Goal: Ask a question

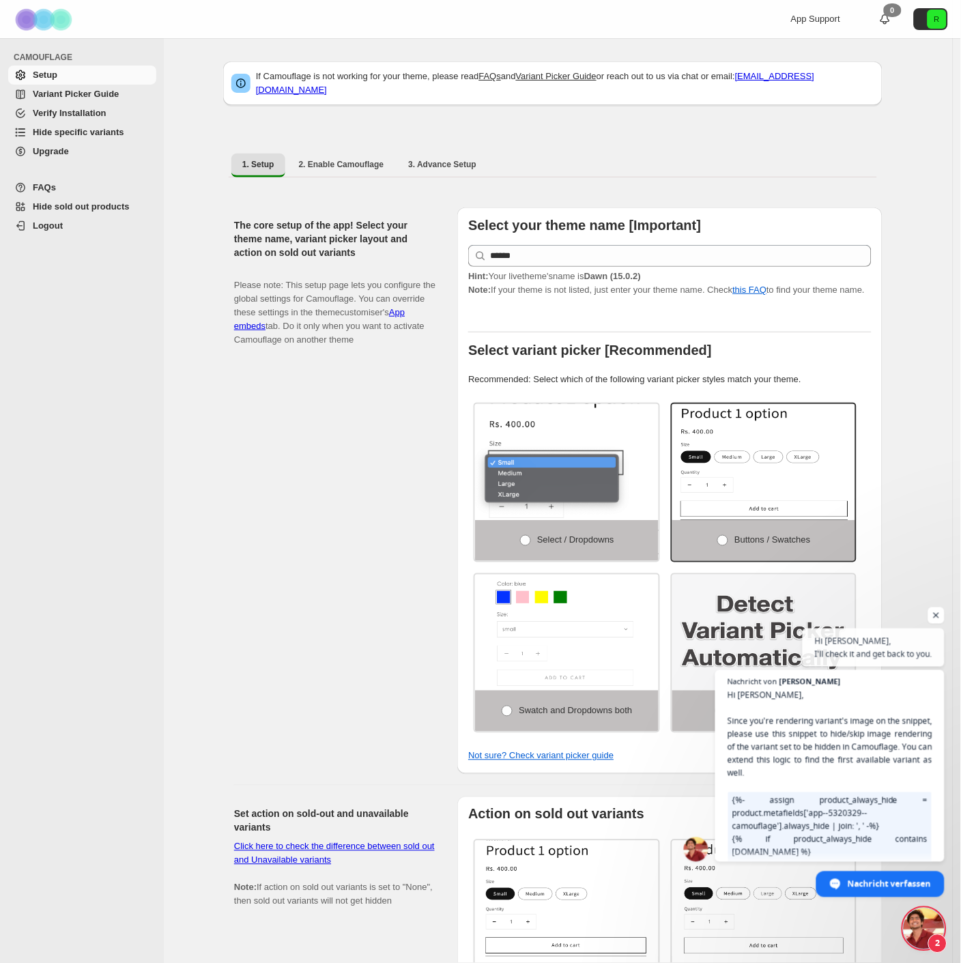
scroll to position [3230, 0]
click at [863, 727] on span "Hi [PERSON_NAME], Since you're rendering variant's image on the snippet, please…" at bounding box center [831, 801] width 208 height 227
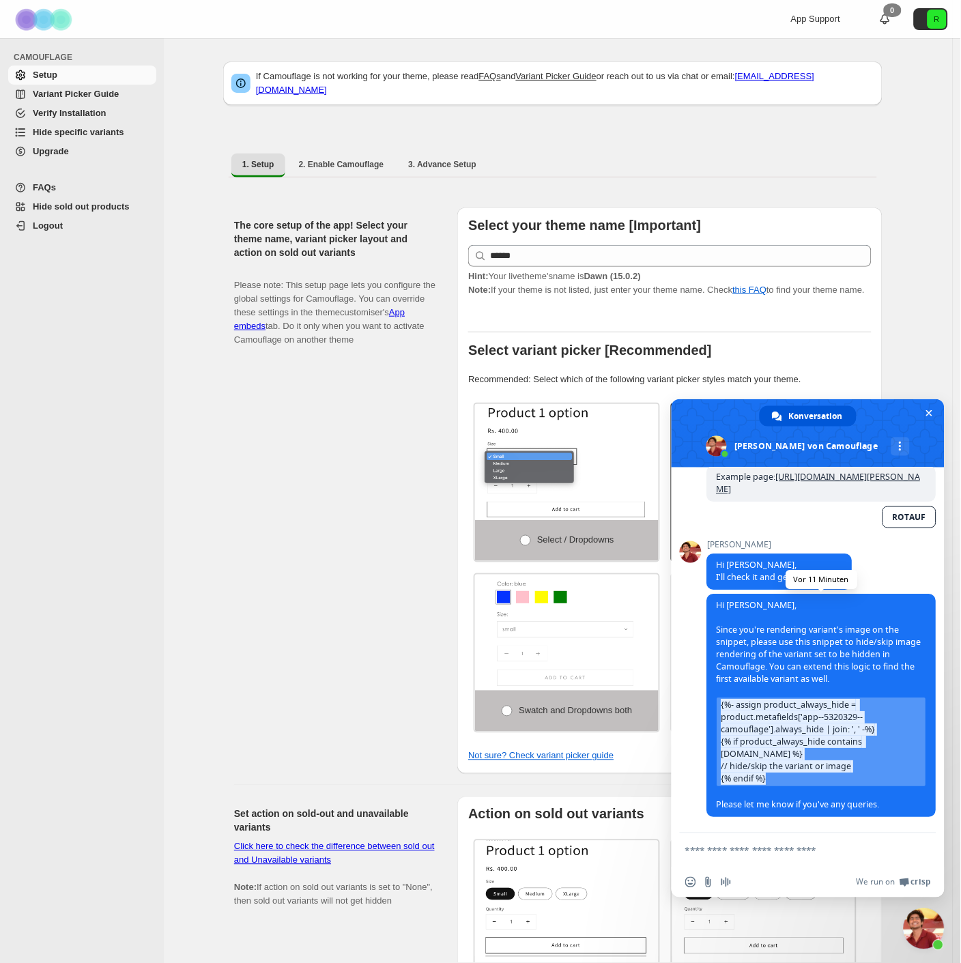
drag, startPoint x: 770, startPoint y: 778, endPoint x: 718, endPoint y: 703, distance: 90.9
click at [718, 703] on span "{%- assign product_always_hide = product.metafields['app--5320329--camouflage']…" at bounding box center [822, 743] width 209 height 89
copy span "{%- assign product_always_hide = product.metafields['app--5320329--camouflage']…"
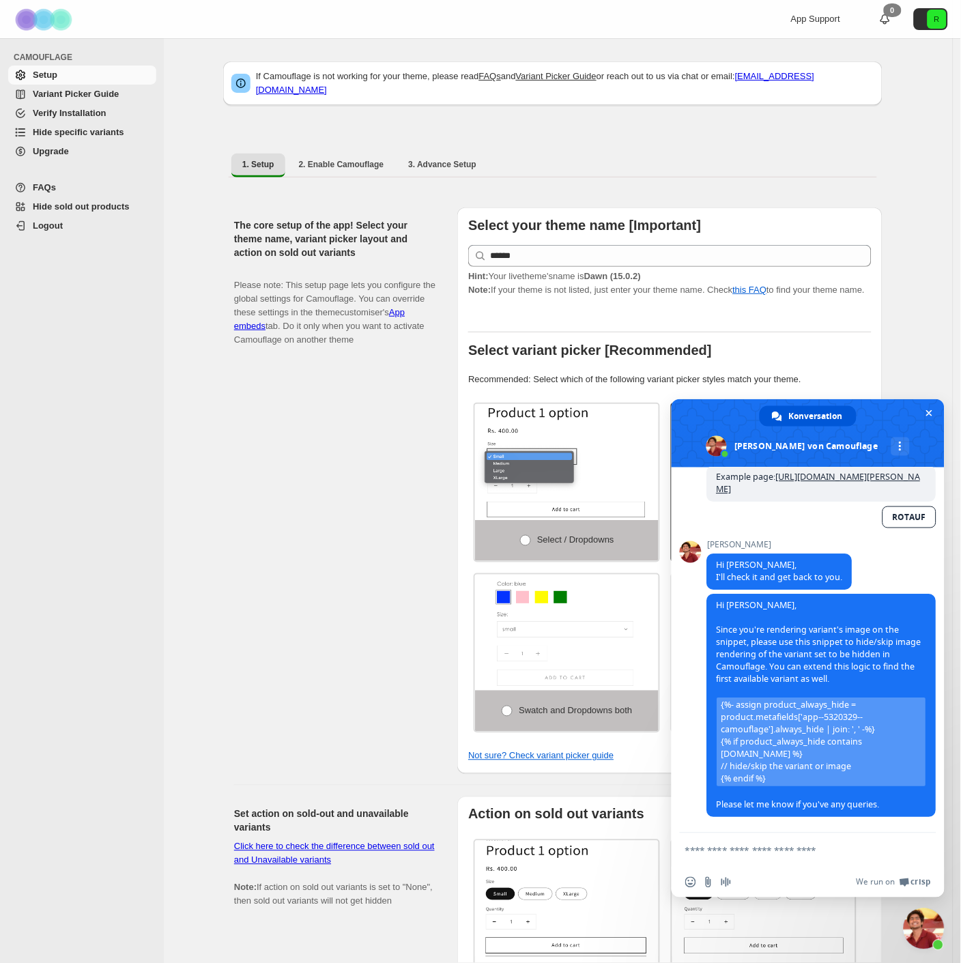
click at [783, 851] on textarea "Verfassen Sie Ihre Nachricht…" at bounding box center [794, 851] width 216 height 12
type textarea "**********"
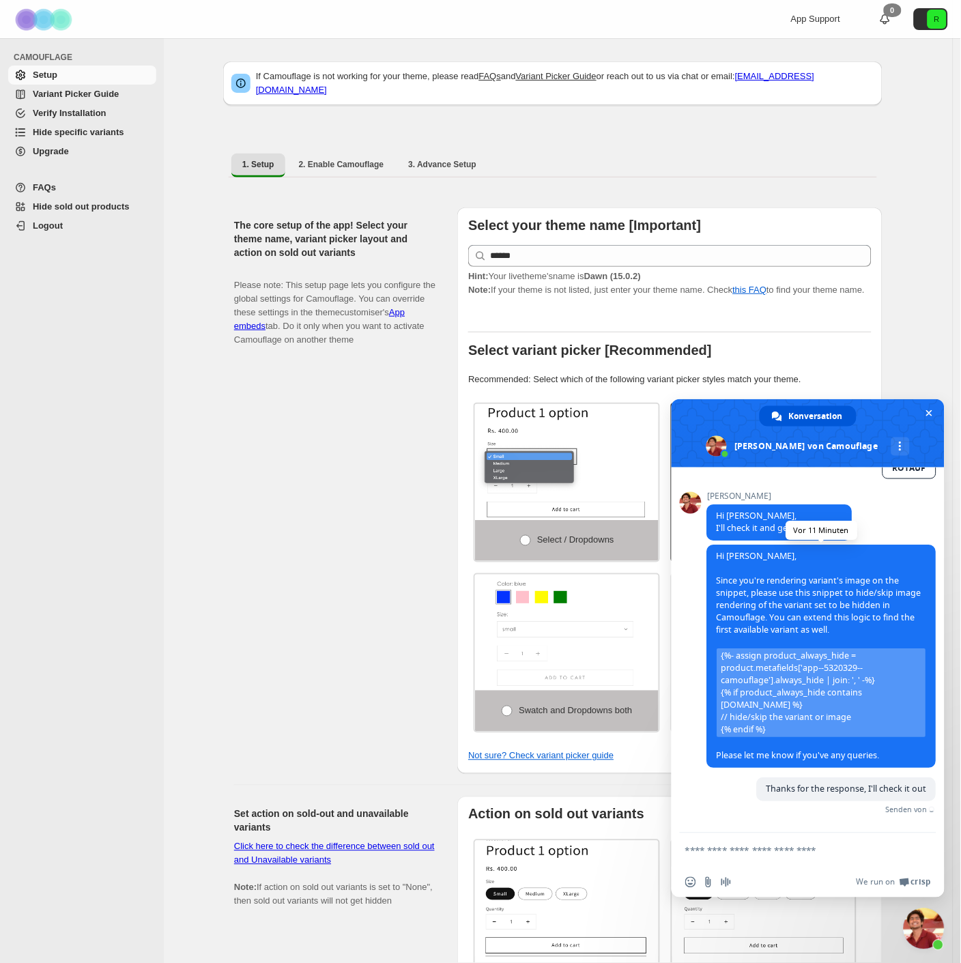
scroll to position [3265, 0]
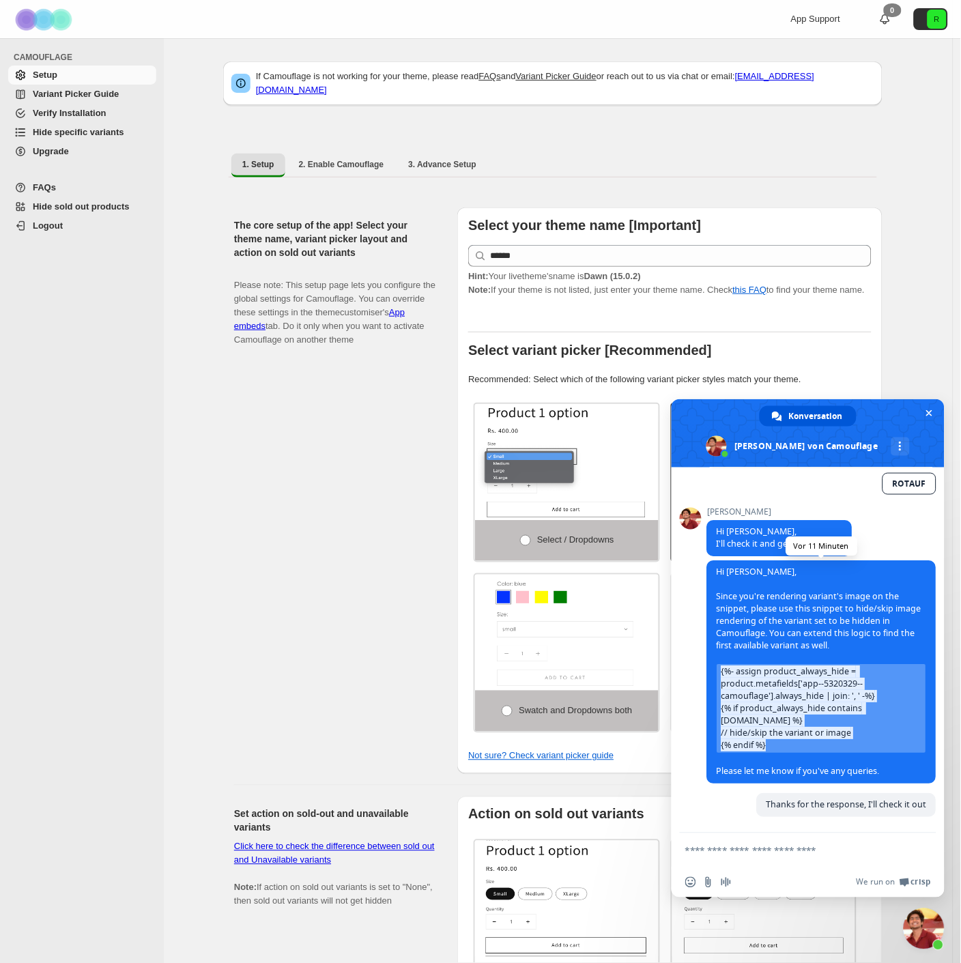
drag, startPoint x: 828, startPoint y: 745, endPoint x: 714, endPoint y: 673, distance: 135.6
click at [714, 673] on span "Hi [PERSON_NAME], Since you're rendering variant's image on the snippet, please…" at bounding box center [821, 672] width 229 height 223
copy span "{%- assign product_always_hide = product.metafields['app--5320329--camouflage']…"
